Goal: Task Accomplishment & Management: Manage account settings

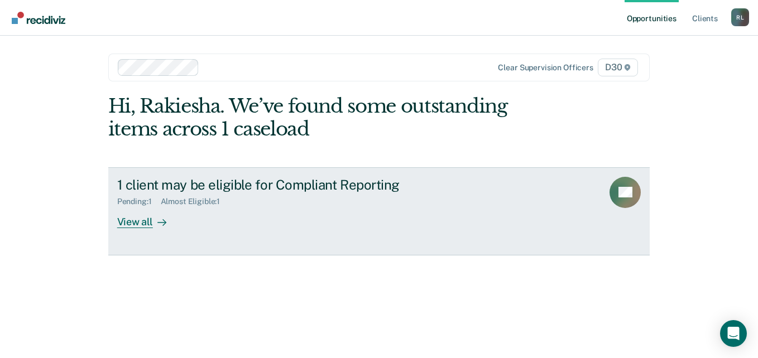
click at [393, 196] on div "Pending : 1 Almost Eligible : 1" at bounding box center [313, 200] width 392 height 14
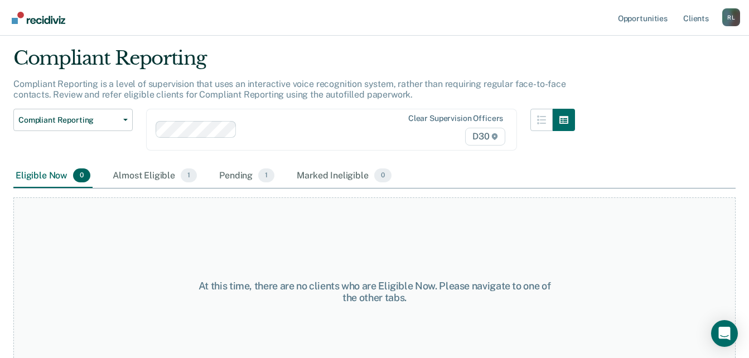
scroll to position [25, 0]
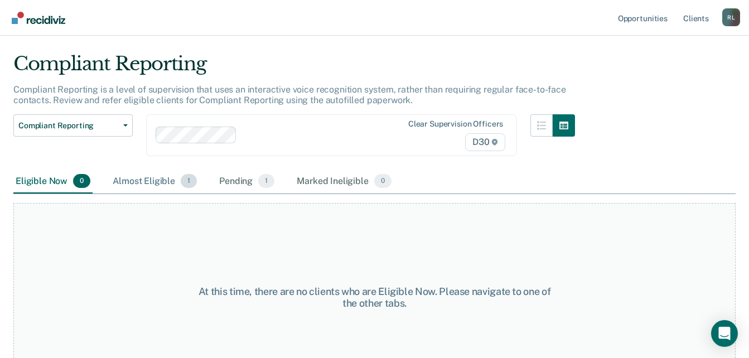
click at [190, 179] on span "1" at bounding box center [189, 181] width 16 height 15
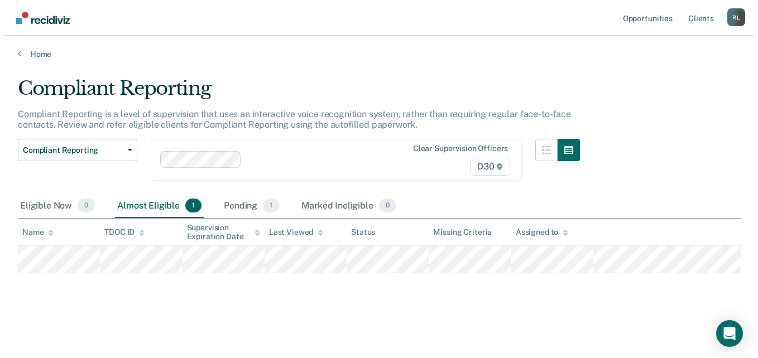
scroll to position [0, 0]
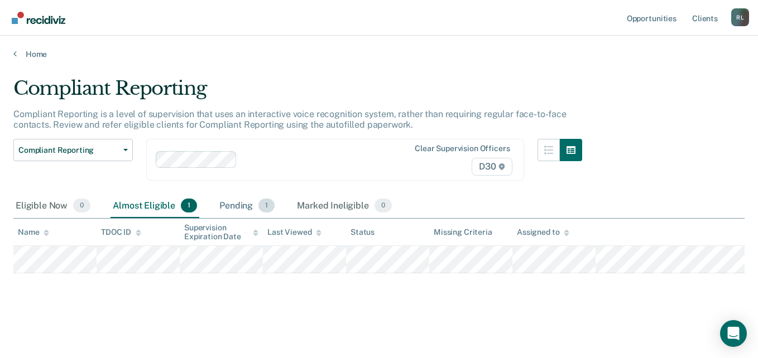
click at [244, 203] on div "Pending 1" at bounding box center [247, 206] width 60 height 25
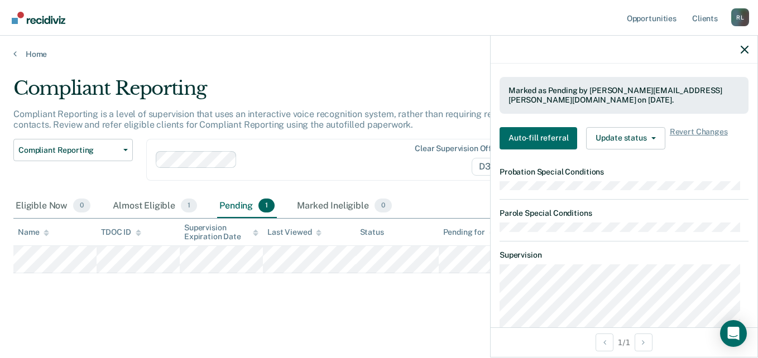
scroll to position [285, 0]
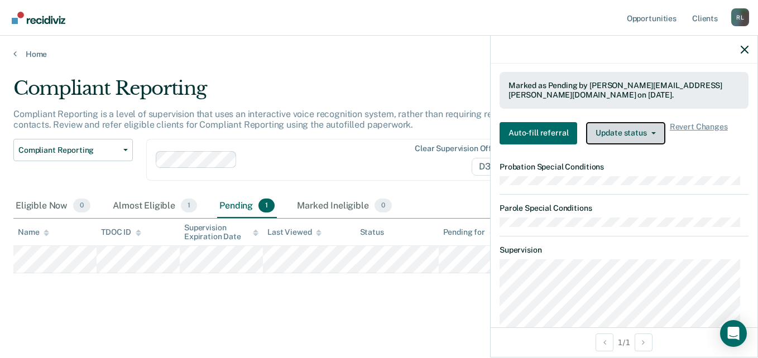
click at [631, 132] on button "Update status" at bounding box center [625, 133] width 79 height 22
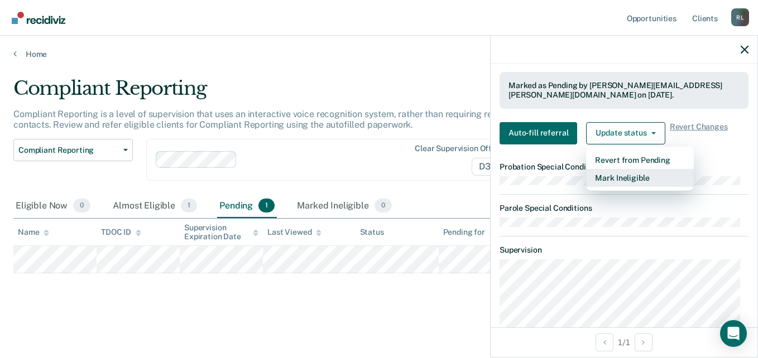
click at [607, 179] on button "Mark Ineligible" at bounding box center [640, 178] width 108 height 18
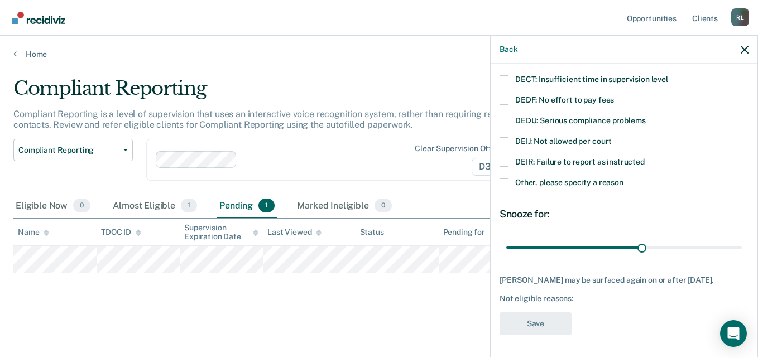
scroll to position [113, 0]
click at [504, 81] on span at bounding box center [503, 80] width 9 height 9
click at [668, 76] on input "DECT: Insufficient time in supervision level" at bounding box center [668, 76] width 0 height 0
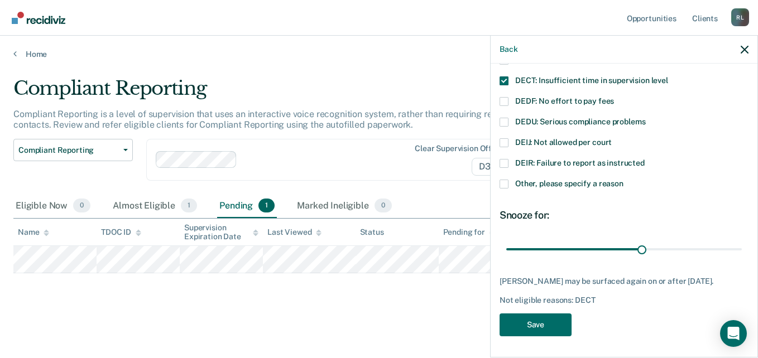
click at [504, 184] on span at bounding box center [503, 184] width 9 height 9
click at [623, 180] on input "Other, please specify a reason" at bounding box center [623, 180] width 0 height 0
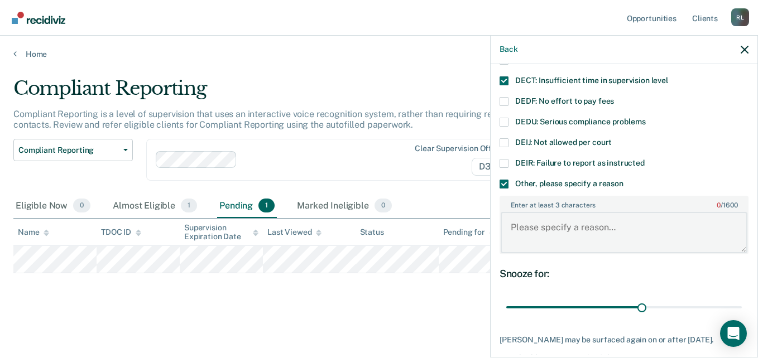
click at [539, 240] on textarea "Enter at least 3 characters 0 / 1600" at bounding box center [624, 232] width 247 height 41
type textarea "offender supervision expiration date is scheduled for [DATE]"
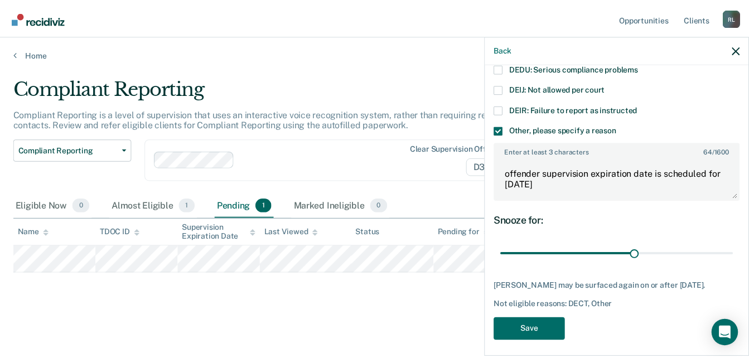
scroll to position [172, 0]
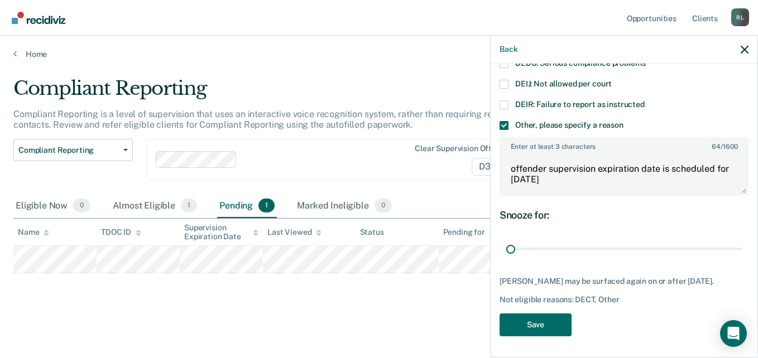
drag, startPoint x: 636, startPoint y: 247, endPoint x: 488, endPoint y: 246, distance: 147.9
type input "1"
click at [506, 246] on input "range" at bounding box center [623, 249] width 235 height 20
click at [530, 326] on button "Save" at bounding box center [535, 325] width 72 height 23
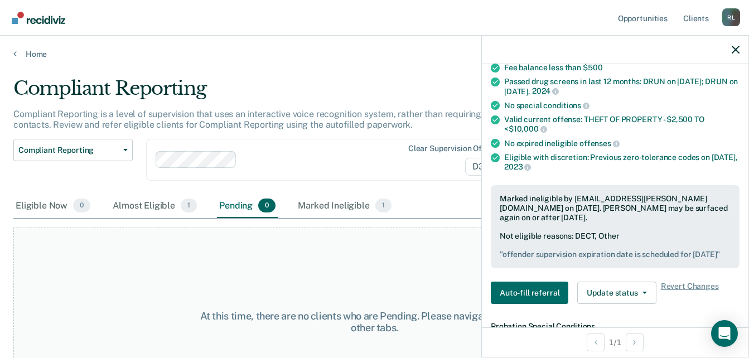
scroll to position [0, 0]
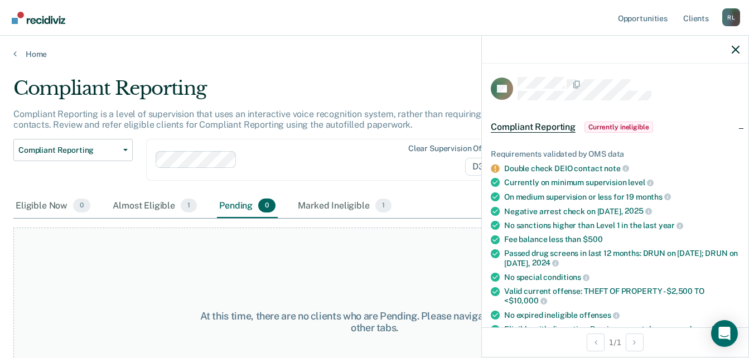
click at [625, 126] on span "Currently ineligible" at bounding box center [619, 127] width 69 height 11
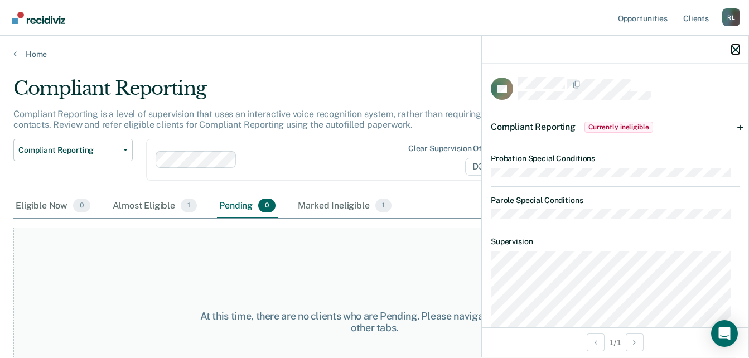
click at [737, 49] on icon "button" at bounding box center [736, 50] width 8 height 8
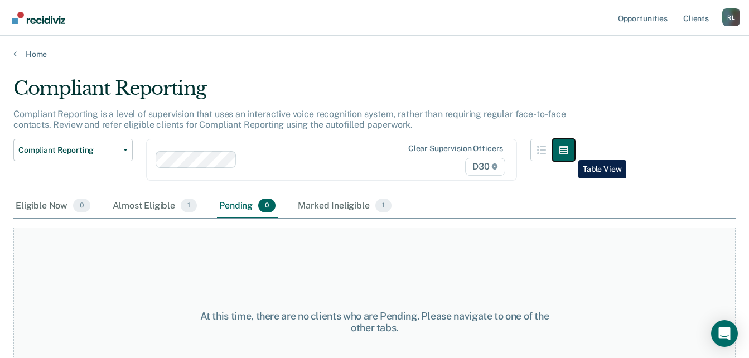
click at [569, 152] on icon "button" at bounding box center [564, 150] width 9 height 9
click at [546, 148] on icon "button" at bounding box center [541, 150] width 9 height 9
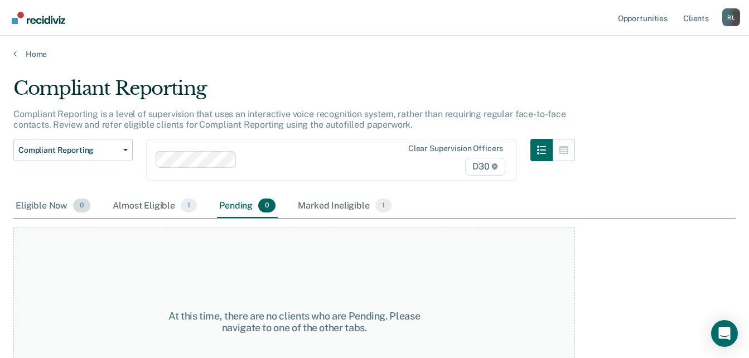
click at [30, 201] on div "Eligible Now 0" at bounding box center [52, 206] width 79 height 25
